Goal: Task Accomplishment & Management: Complete application form

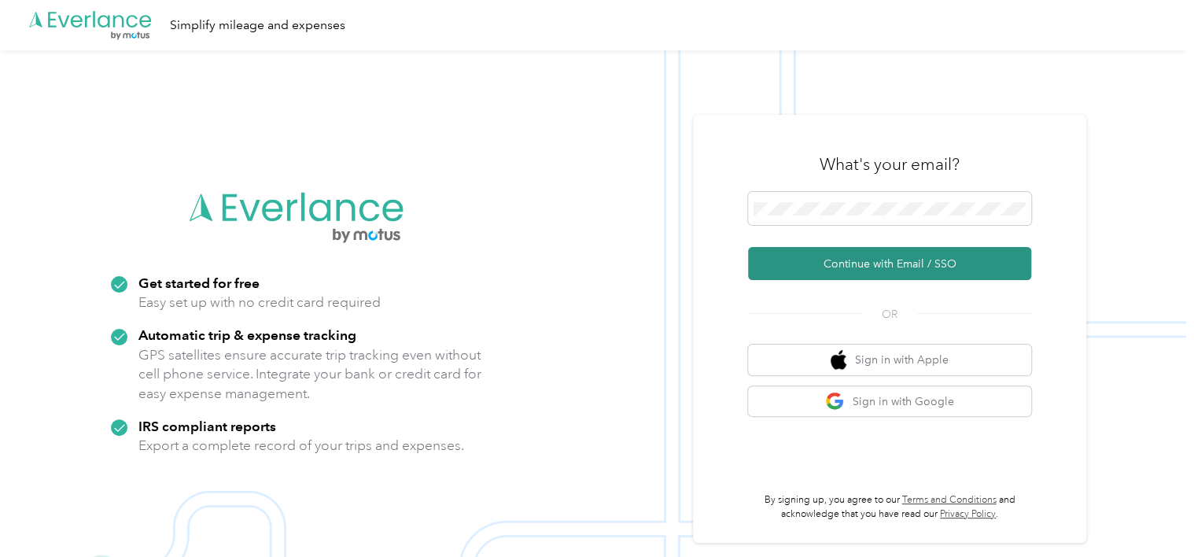
click at [874, 257] on button "Continue with Email / SSO" at bounding box center [889, 263] width 283 height 33
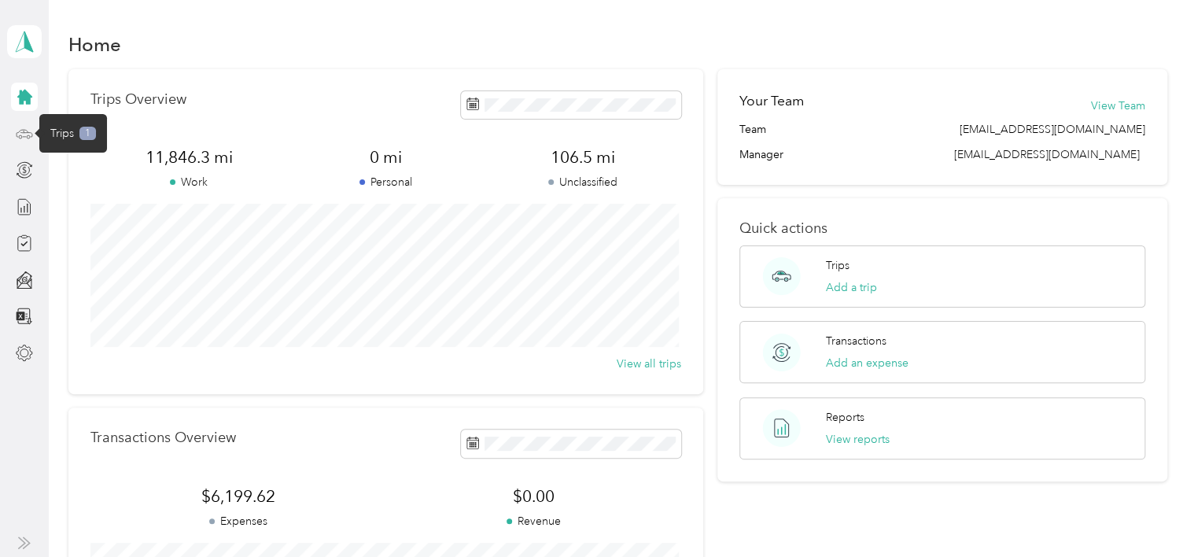
click at [24, 133] on icon at bounding box center [24, 133] width 17 height 17
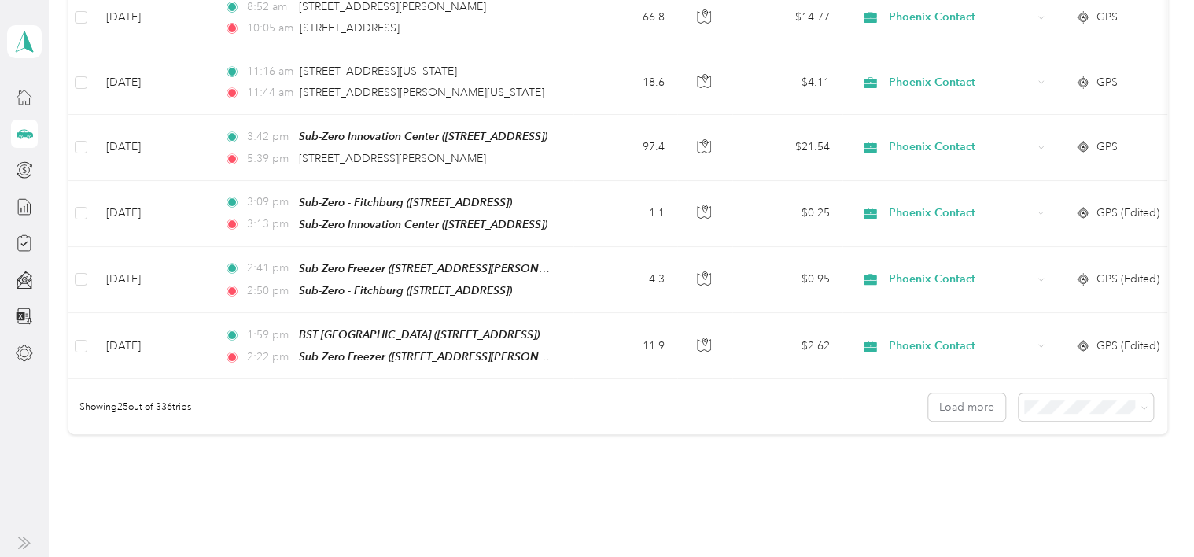
scroll to position [1526, 0]
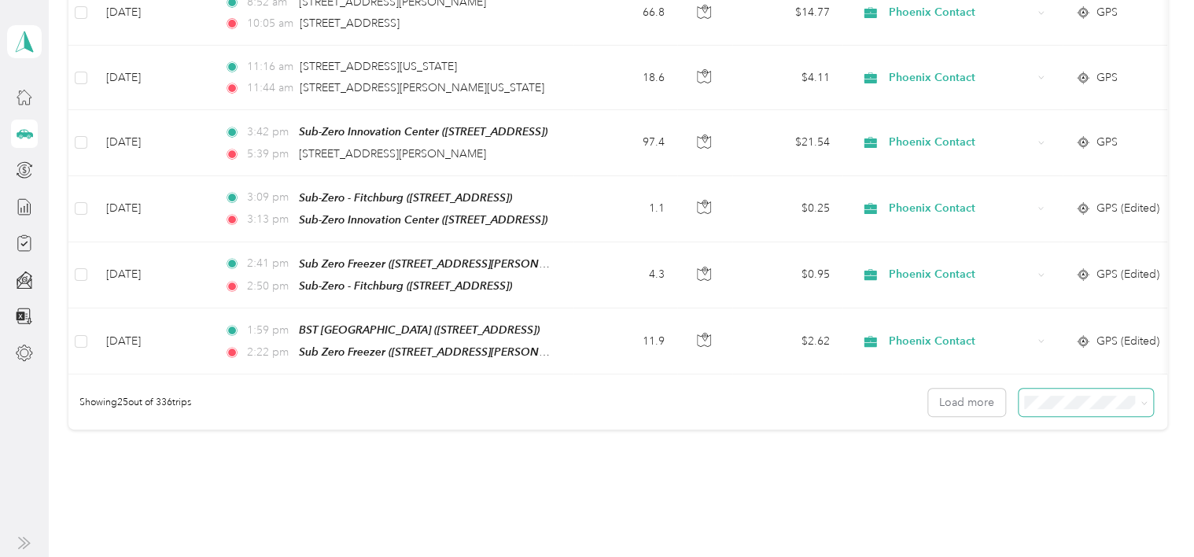
click at [1140, 399] on icon at bounding box center [1143, 402] width 7 height 7
click at [1065, 469] on span "100 per load" at bounding box center [1057, 474] width 64 height 13
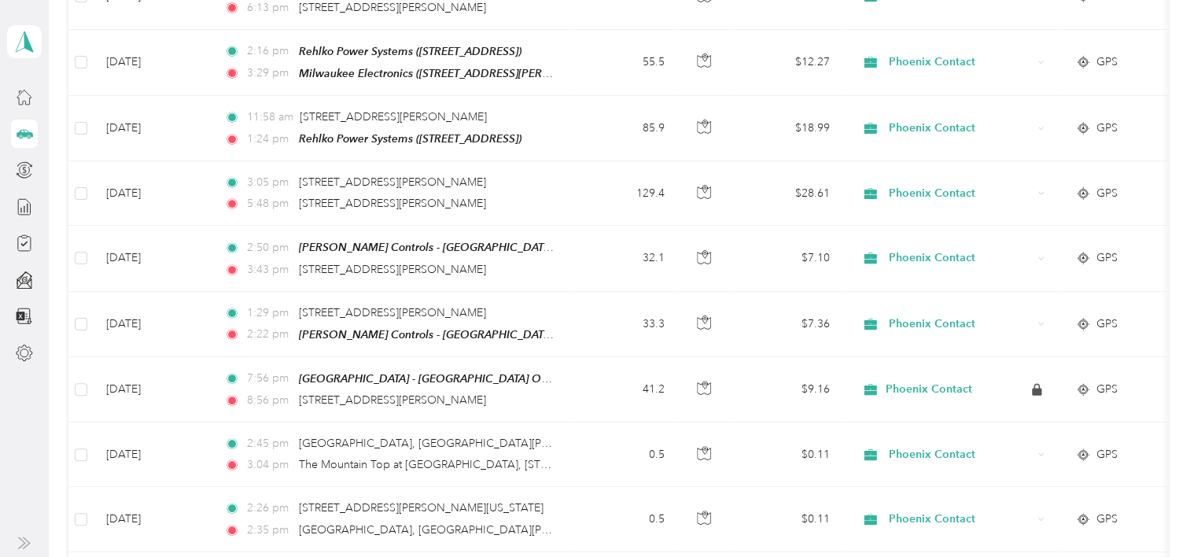
scroll to position [2991, 0]
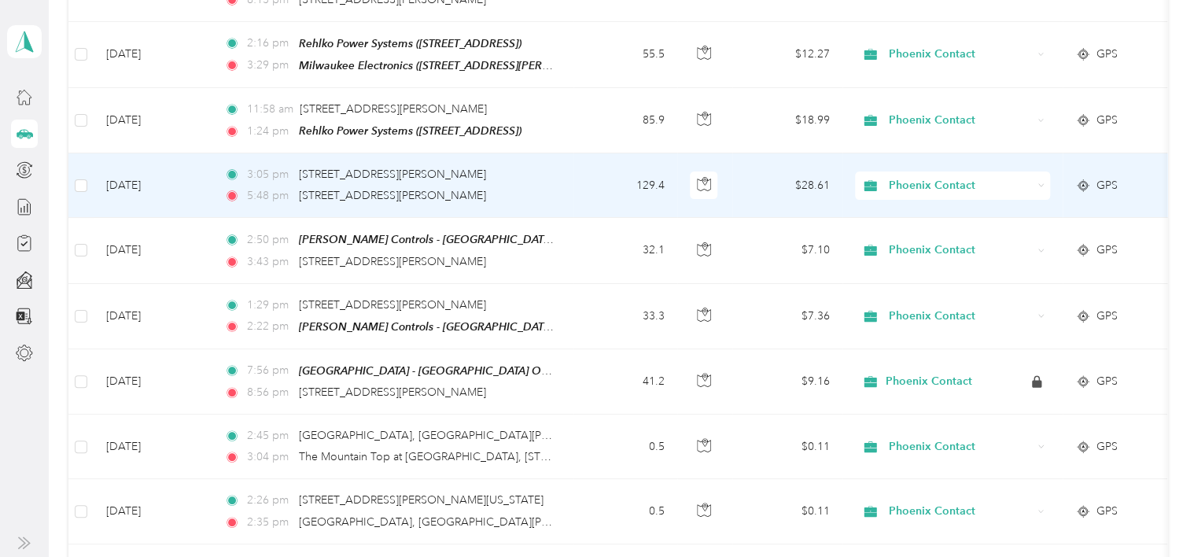
click at [396, 166] on div "3:05 pm 4325 Patzke Rd, Caledonia, WI 5:48 pm 4330 Patzke Rd, Caledonia, WI" at bounding box center [389, 185] width 330 height 39
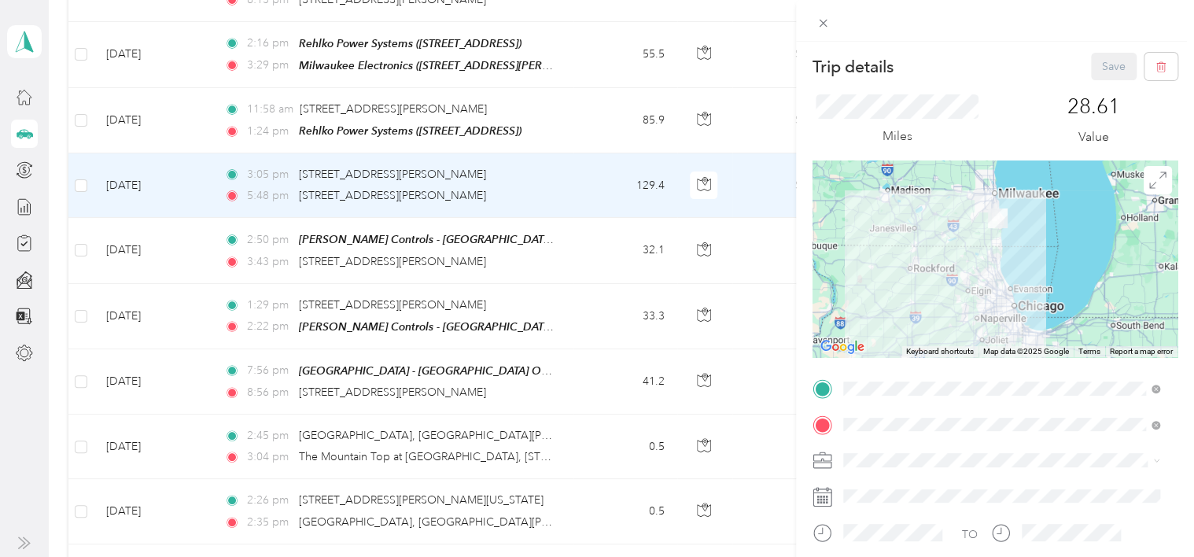
click at [83, 146] on div "Trip details Save This trip cannot be edited because it is either under review,…" at bounding box center [597, 278] width 1194 height 557
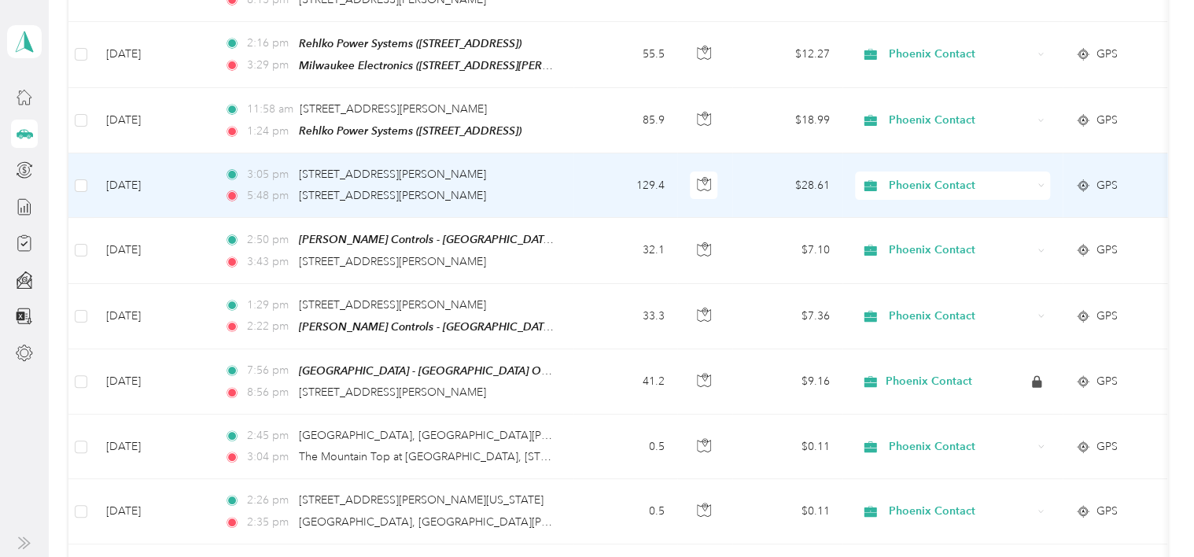
click at [535, 187] on div "5:48 pm 4330 Patzke Rd, Caledonia, WI" at bounding box center [389, 195] width 330 height 17
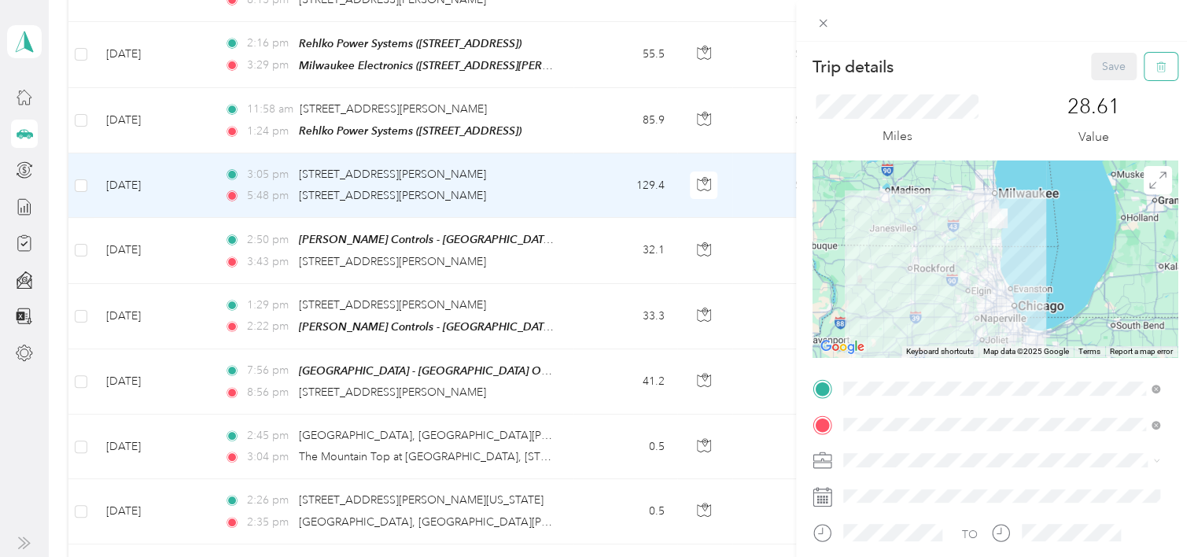
click at [1155, 66] on icon "button" at bounding box center [1160, 66] width 11 height 11
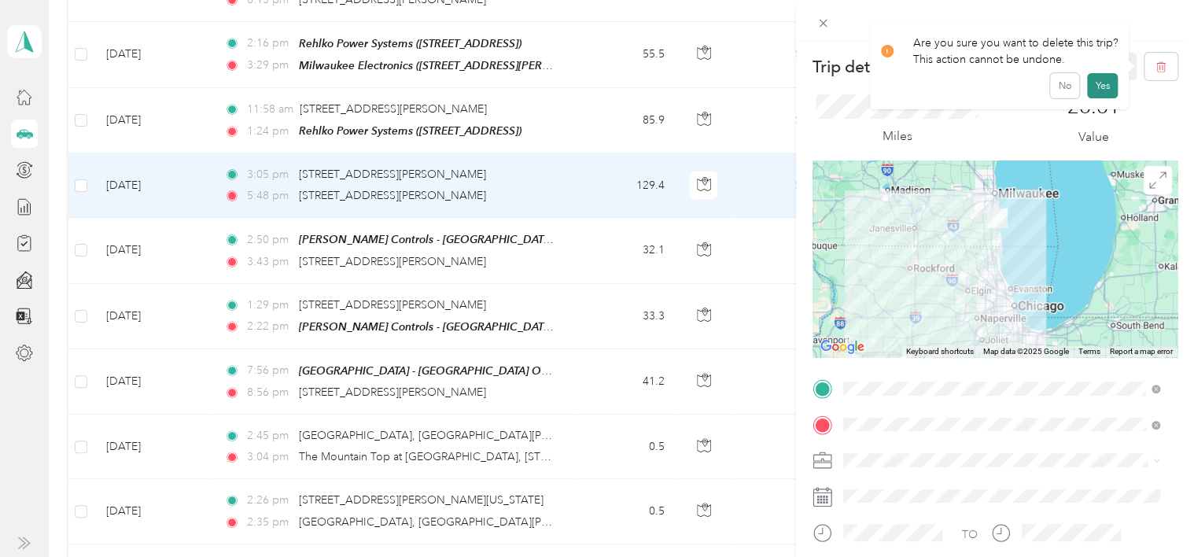
click at [1093, 83] on button "Yes" at bounding box center [1102, 85] width 31 height 25
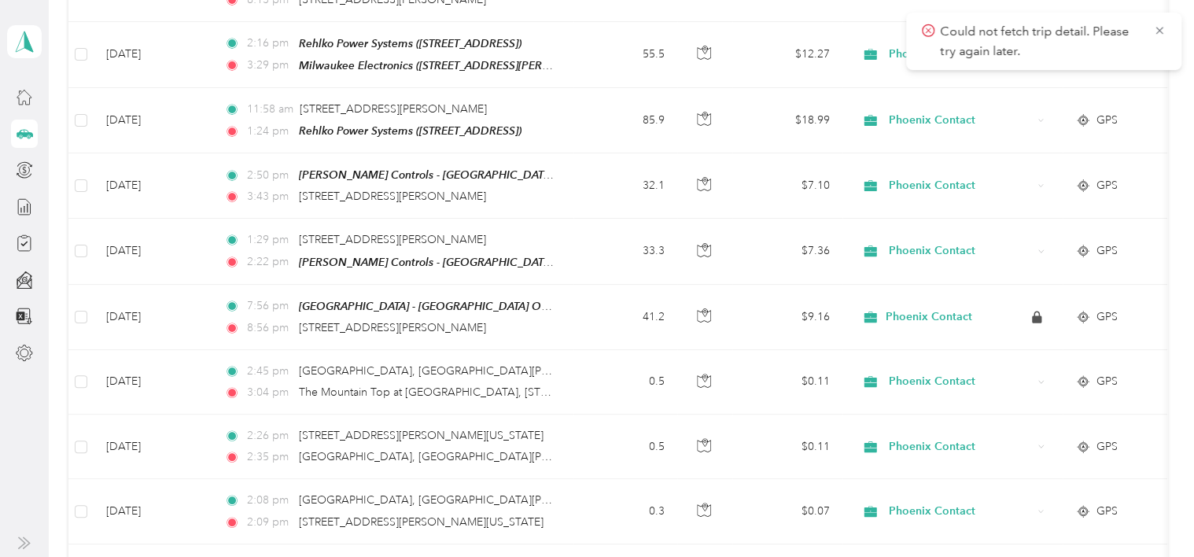
click at [1154, 31] on icon at bounding box center [1159, 31] width 13 height 14
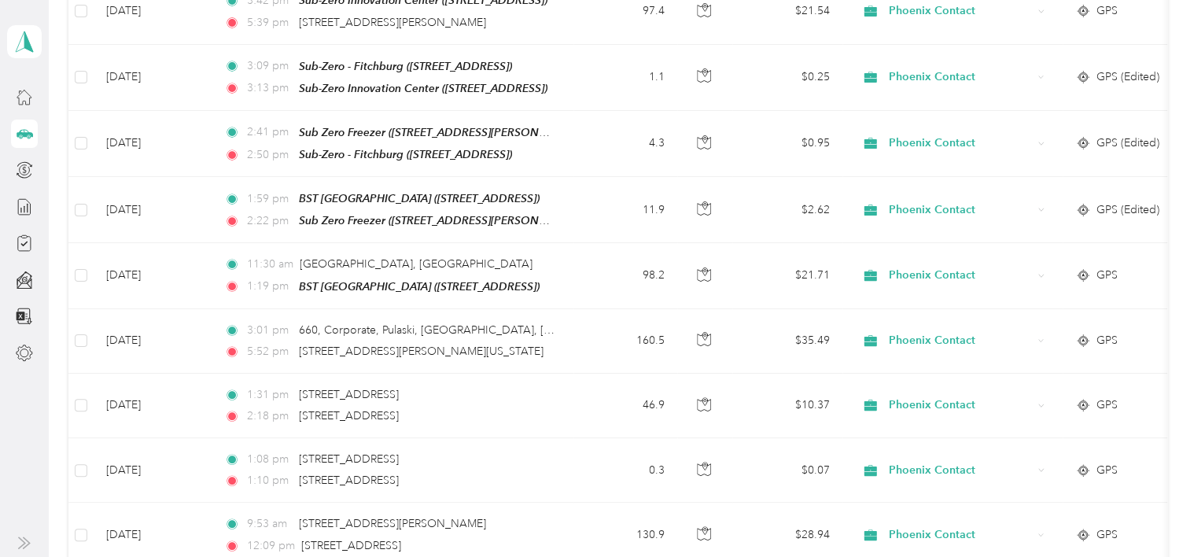
scroll to position [1649, 0]
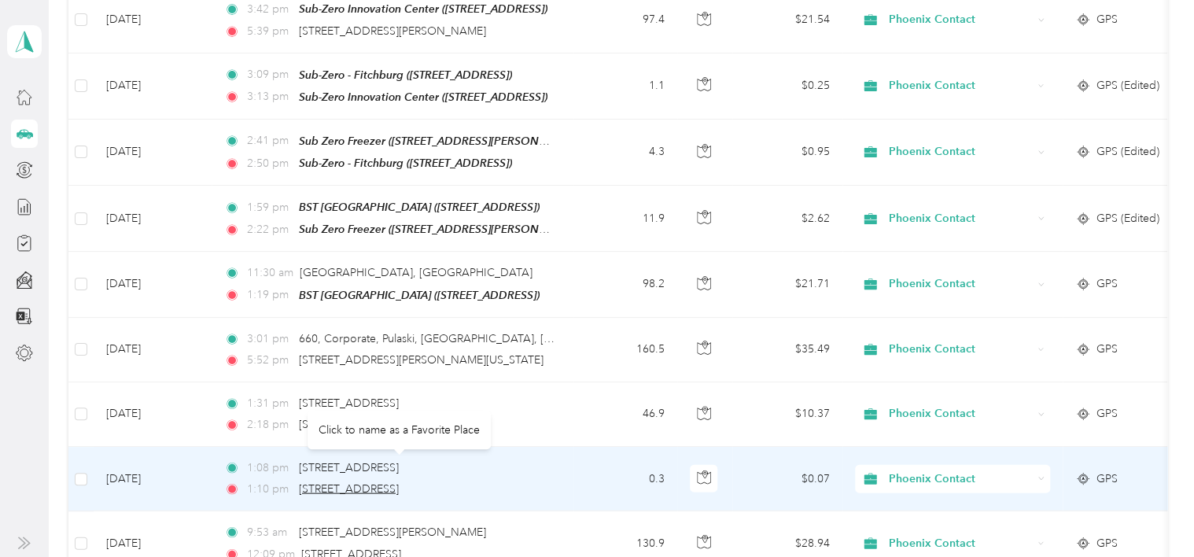
click at [381, 482] on span "5485 W Grande Market Dr, Appleton, WI" at bounding box center [349, 488] width 100 height 13
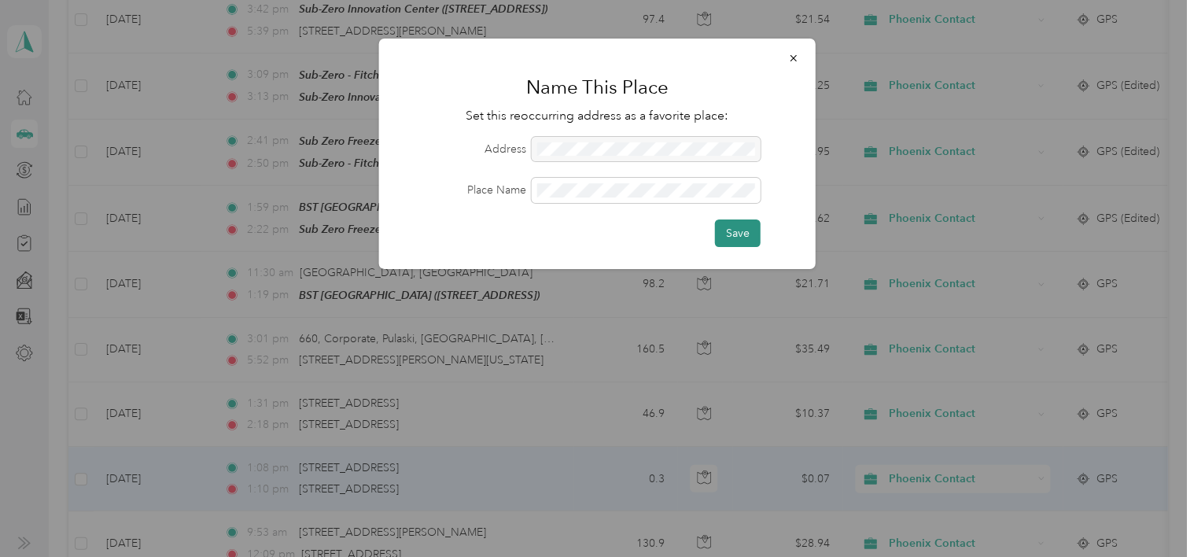
click at [720, 230] on button "Save" at bounding box center [738, 233] width 46 height 28
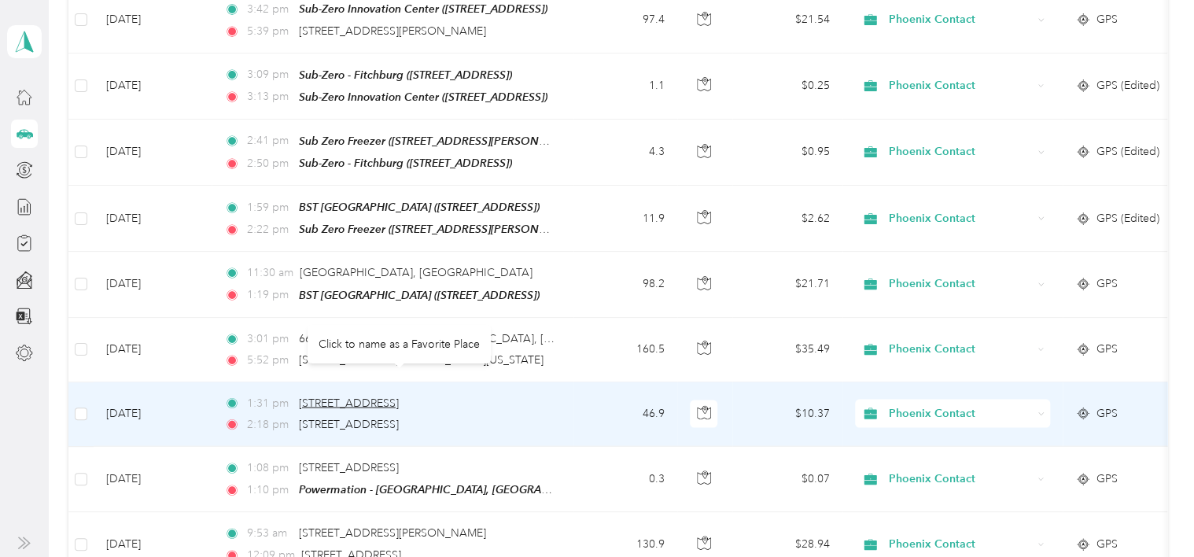
click at [399, 396] on span "5485 W Grande Market Dr, Appleton, WI" at bounding box center [349, 402] width 100 height 13
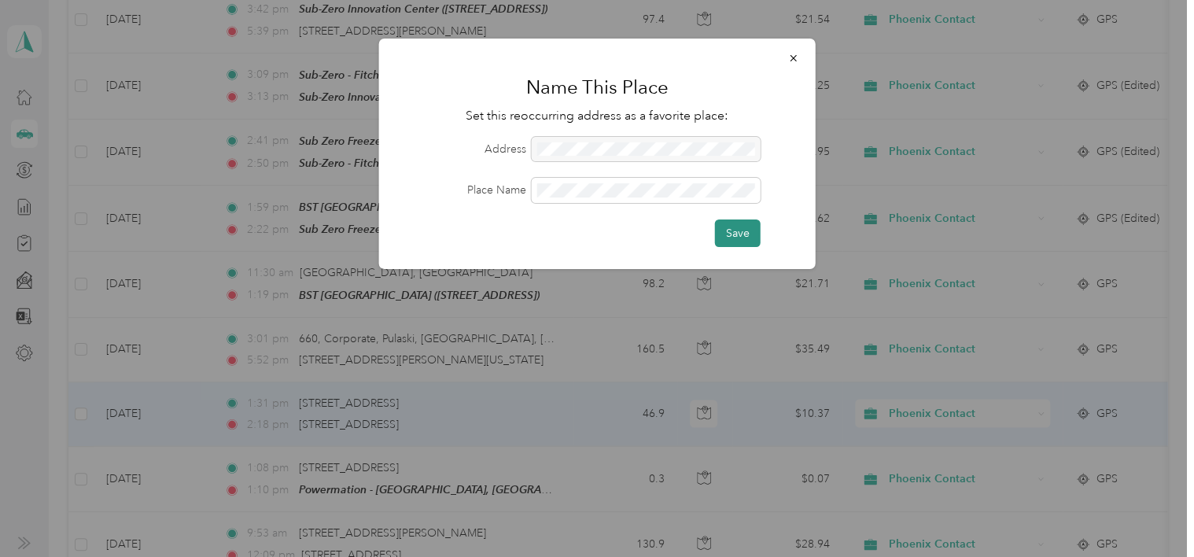
click at [738, 230] on button "Save" at bounding box center [738, 233] width 46 height 28
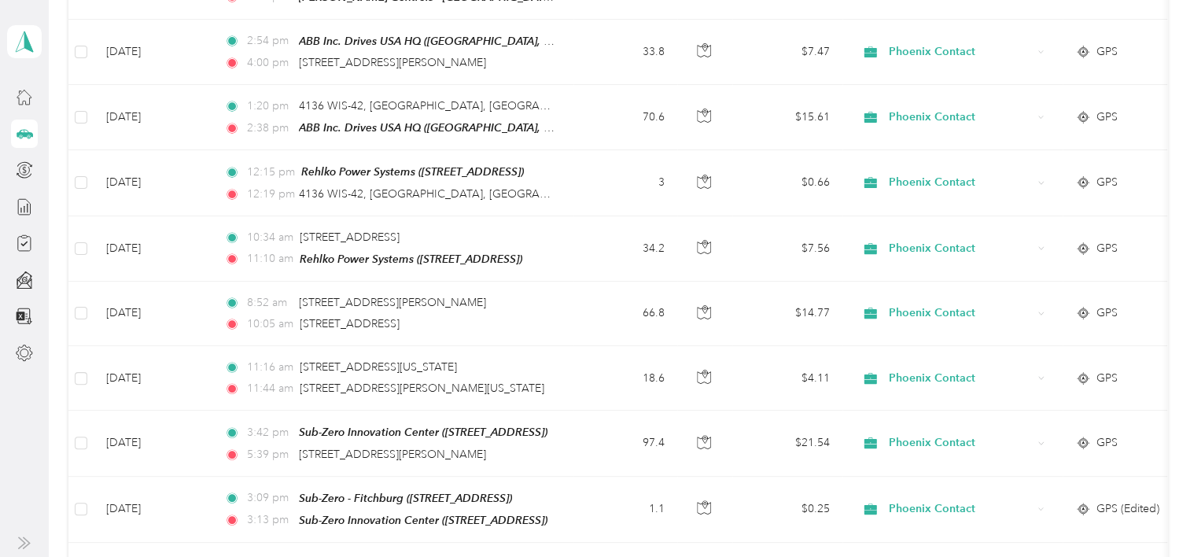
scroll to position [1268, 0]
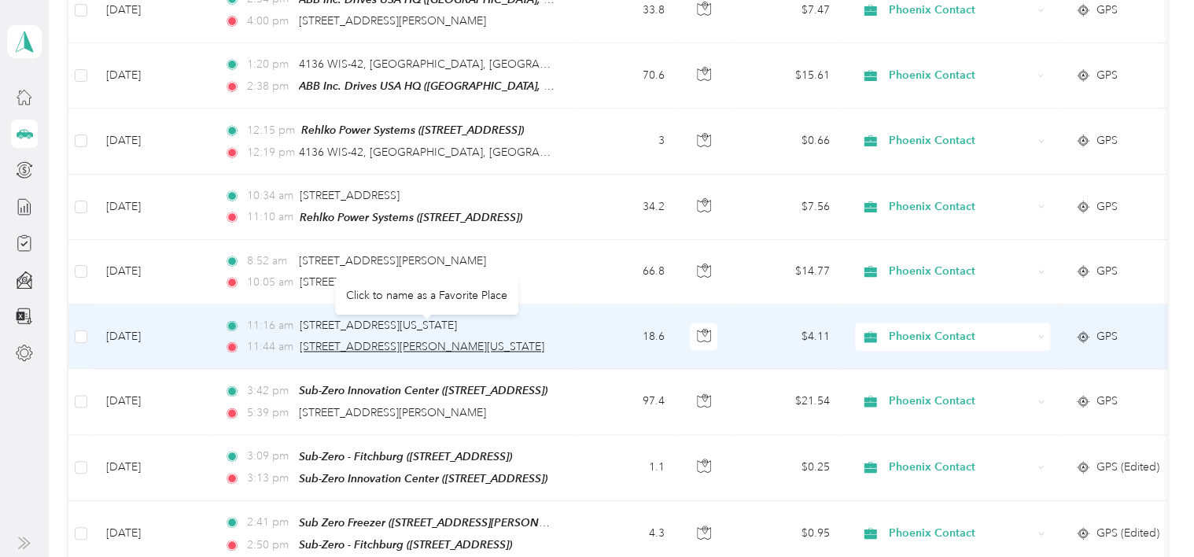
click at [402, 340] on span "552, West Layton Avenue, Far South Side, Milwaukee, Milwaukee County, Wisconsin…" at bounding box center [422, 346] width 245 height 13
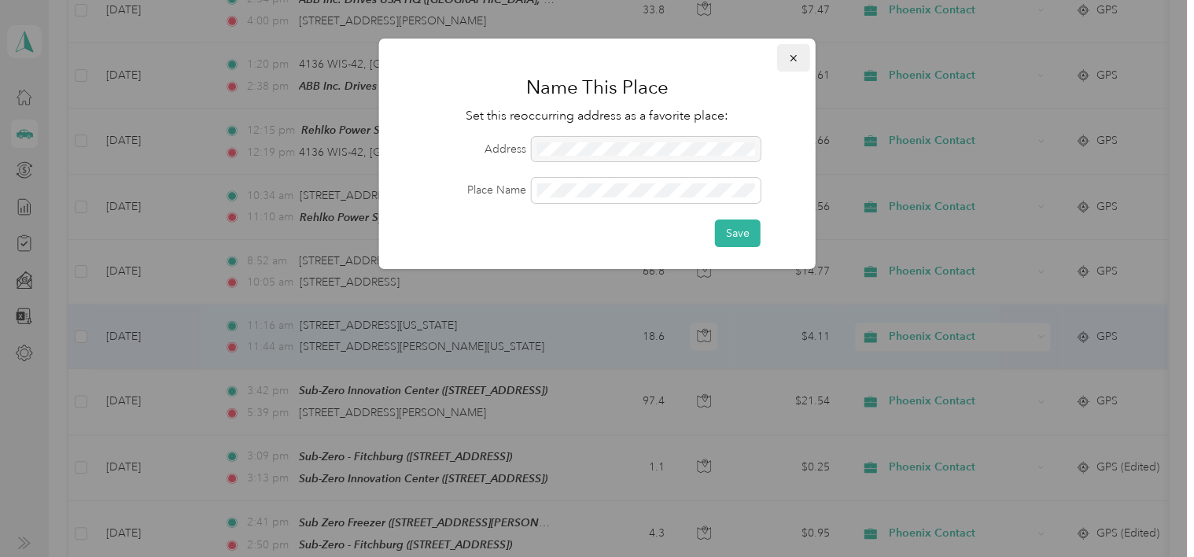
click at [797, 61] on icon "button" at bounding box center [793, 58] width 11 height 11
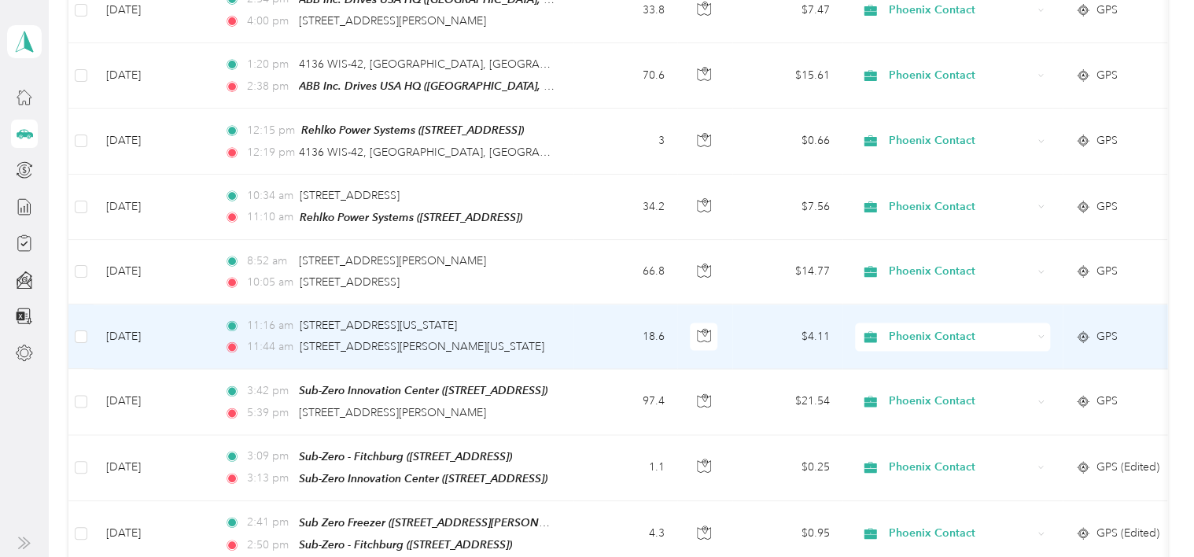
click at [188, 319] on td "Sep 19, 2025" at bounding box center [153, 336] width 118 height 64
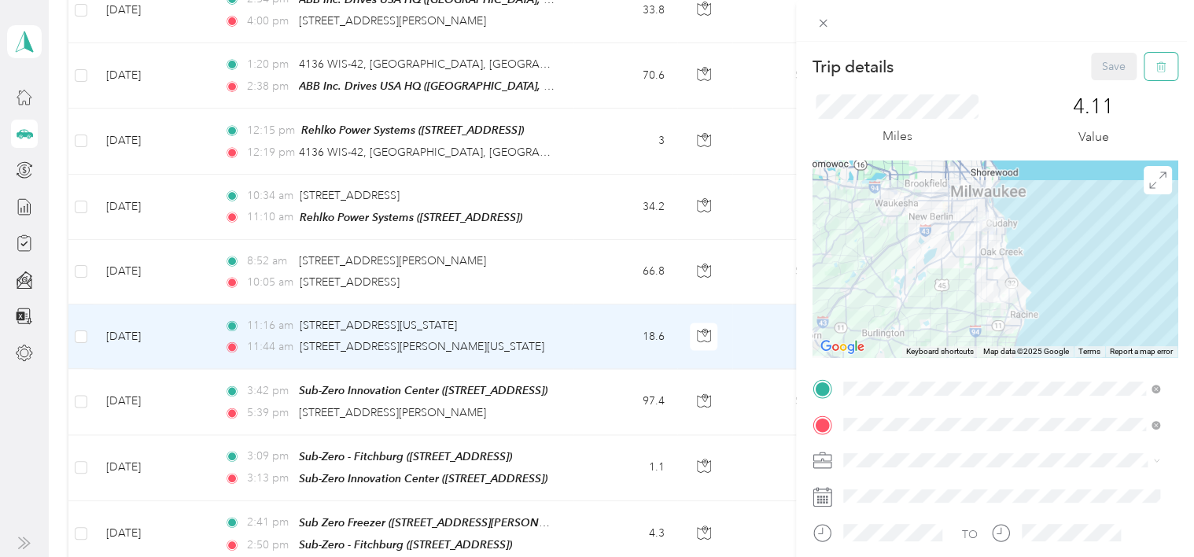
click at [1159, 69] on icon "button" at bounding box center [1159, 67] width 0 height 4
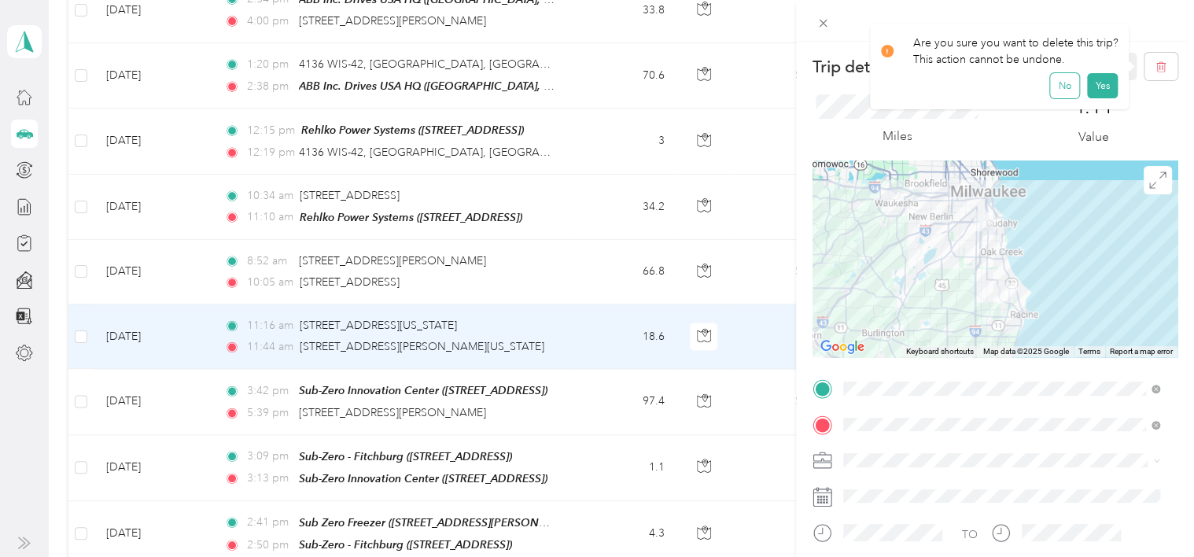
click at [1060, 85] on button "No" at bounding box center [1064, 85] width 29 height 25
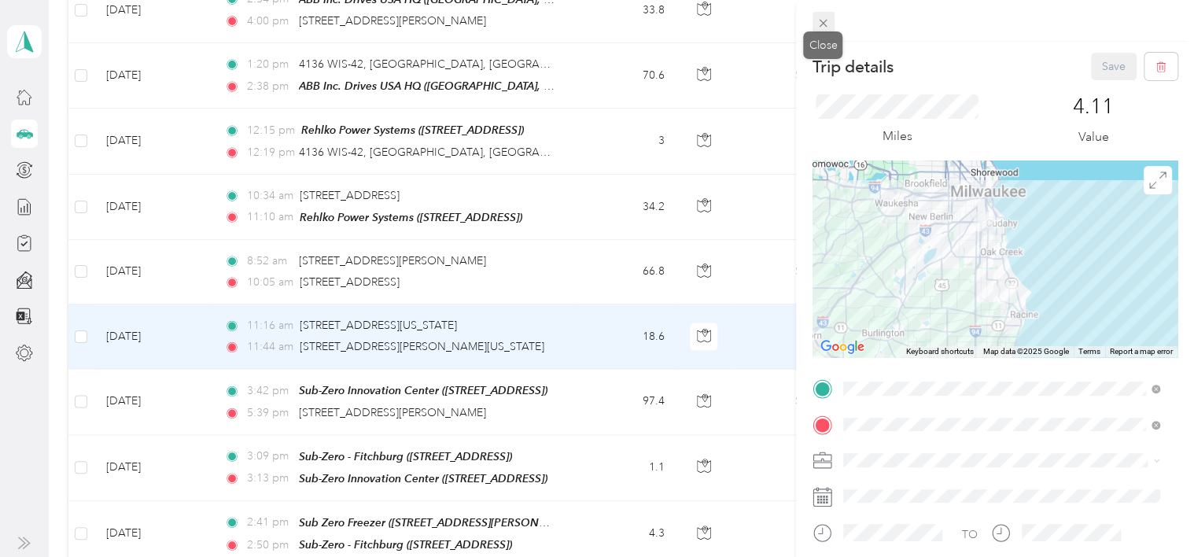
click at [822, 23] on icon at bounding box center [823, 24] width 8 height 8
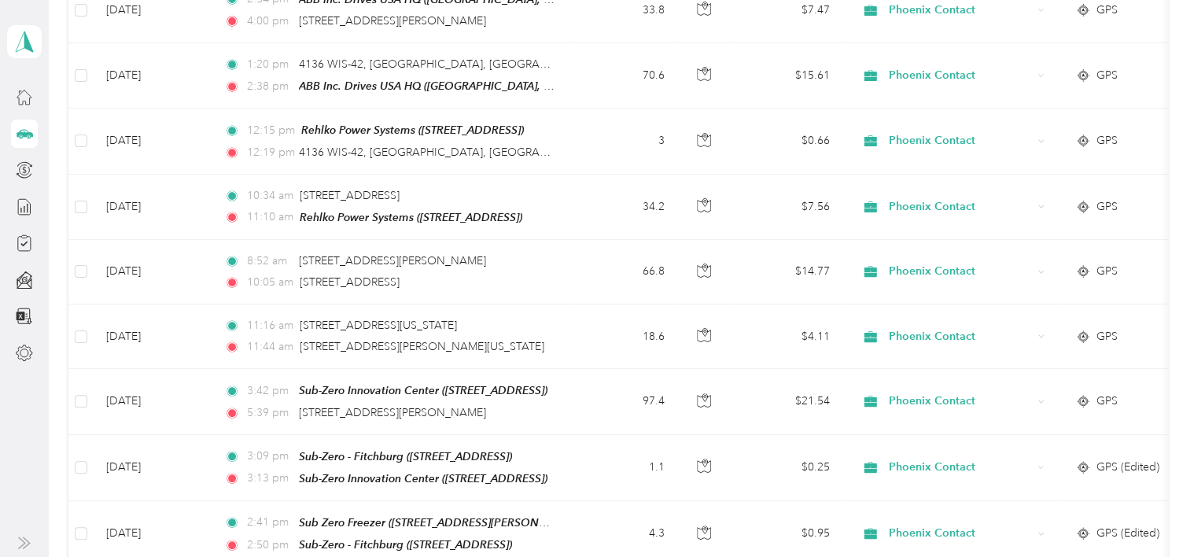
click at [28, 131] on icon at bounding box center [24, 133] width 17 height 17
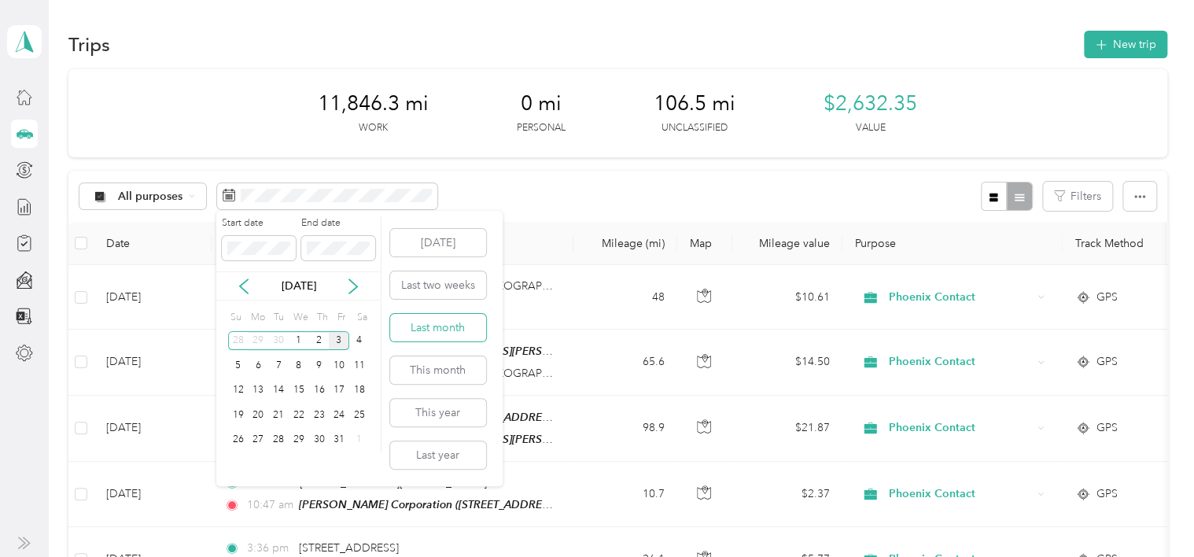
click at [428, 327] on button "Last month" at bounding box center [438, 328] width 96 height 28
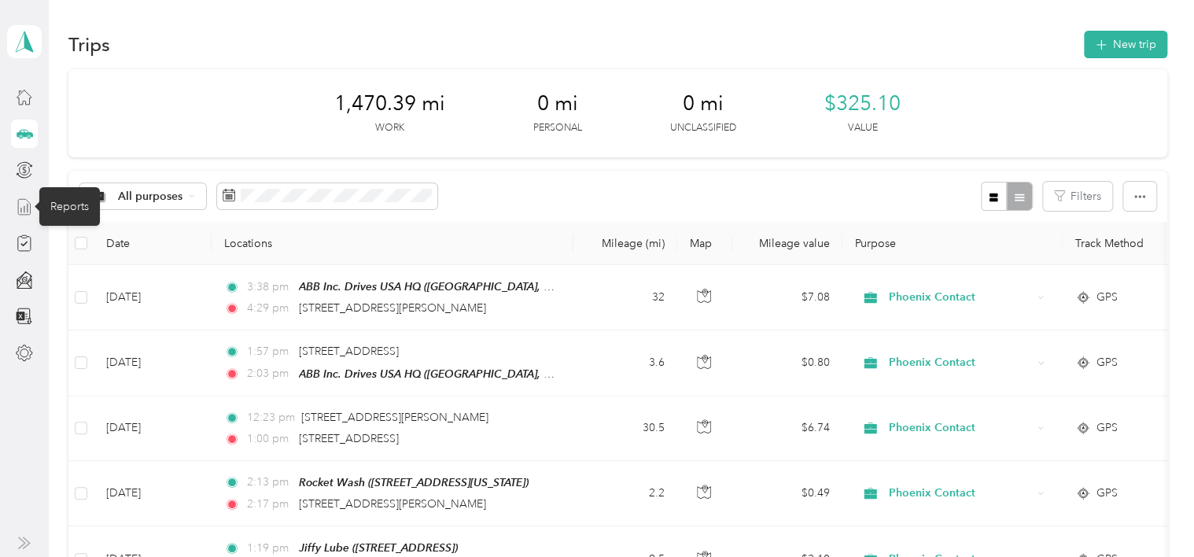
click at [21, 204] on icon at bounding box center [24, 206] width 17 height 17
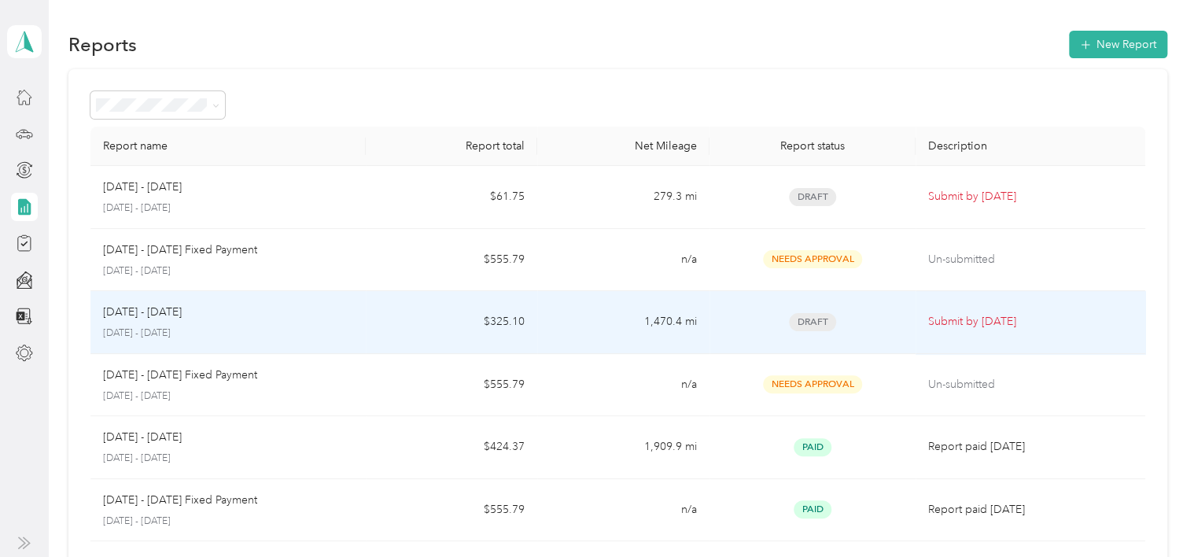
click at [208, 328] on p "September 1 - 30, 2025" at bounding box center [228, 333] width 250 height 14
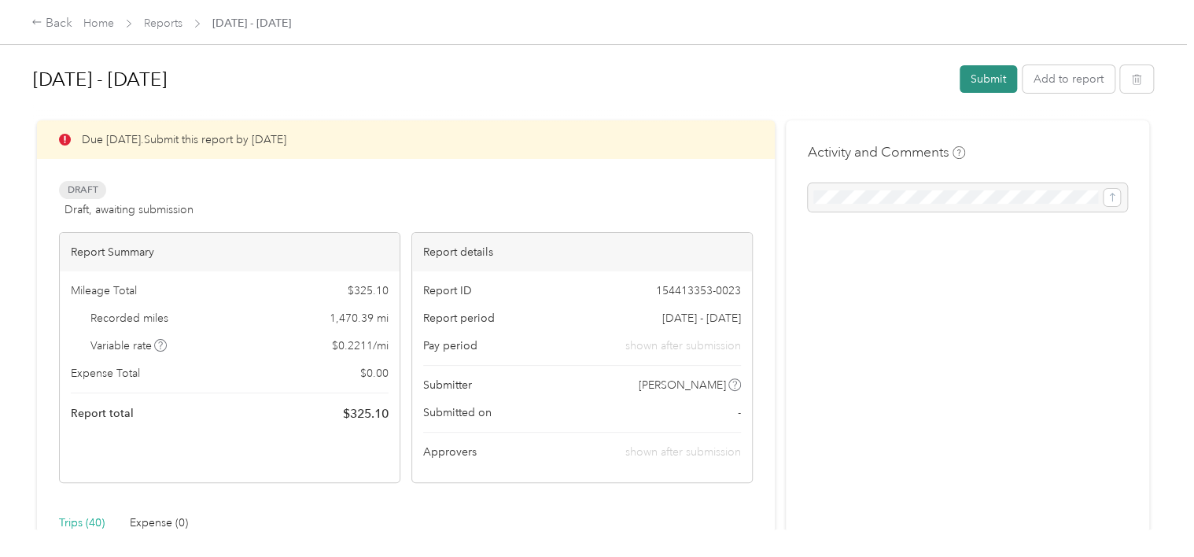
click at [982, 75] on button "Submit" at bounding box center [987, 79] width 57 height 28
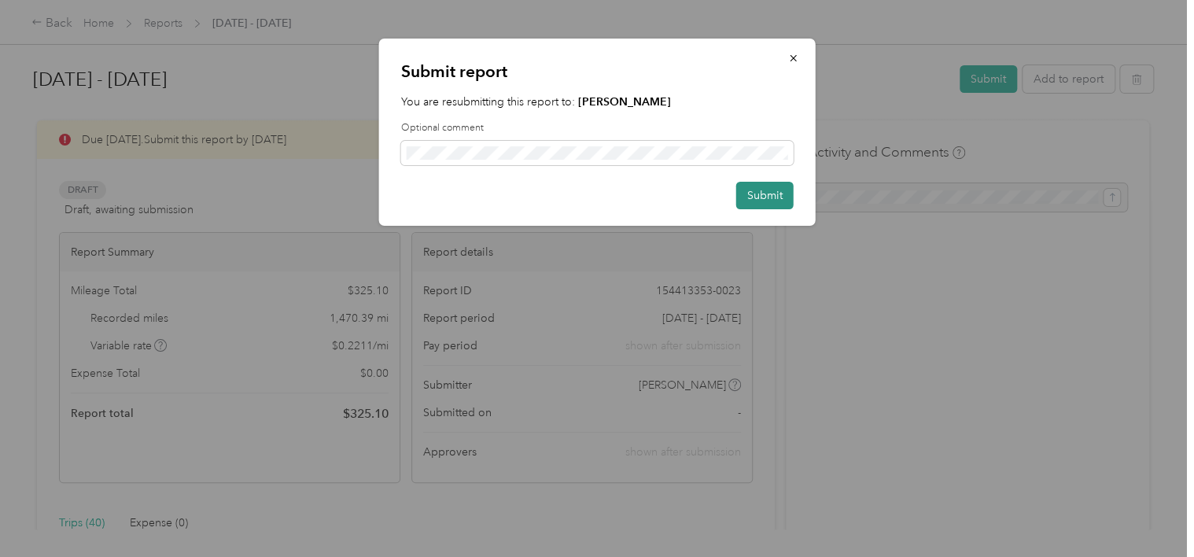
click at [752, 199] on button "Submit" at bounding box center [764, 196] width 57 height 28
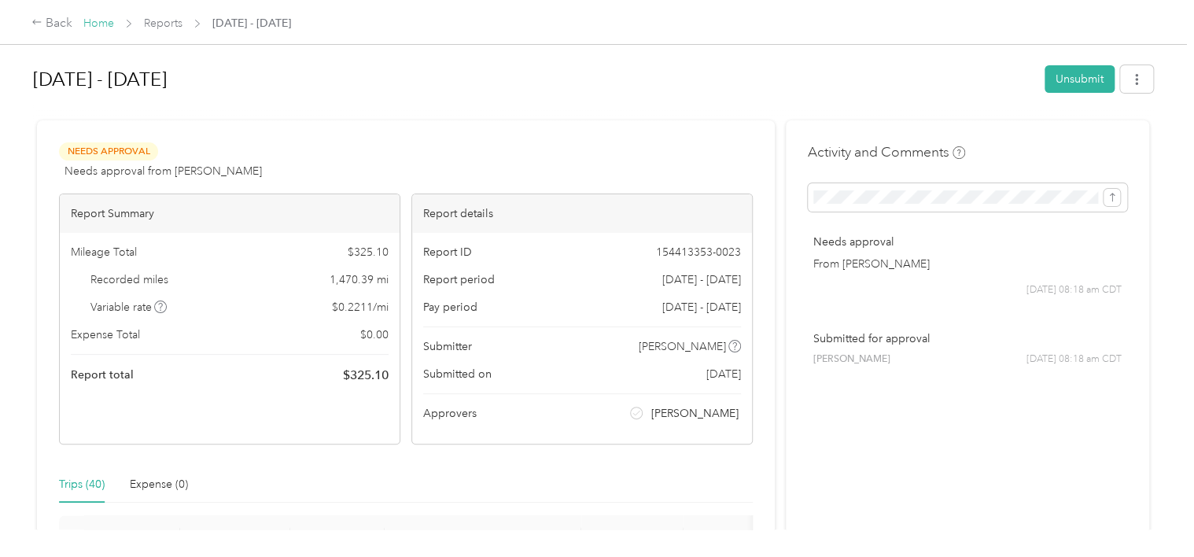
click at [103, 24] on link "Home" at bounding box center [98, 23] width 31 height 13
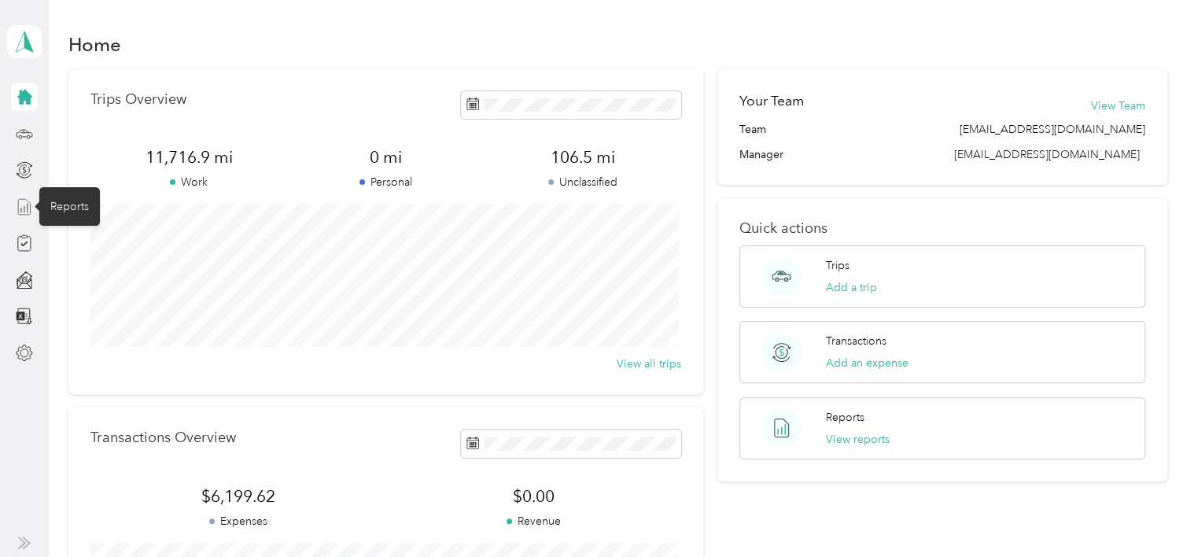
click at [23, 204] on icon at bounding box center [24, 206] width 17 height 17
